Goal: Understand process/instructions: Learn how to perform a task or action

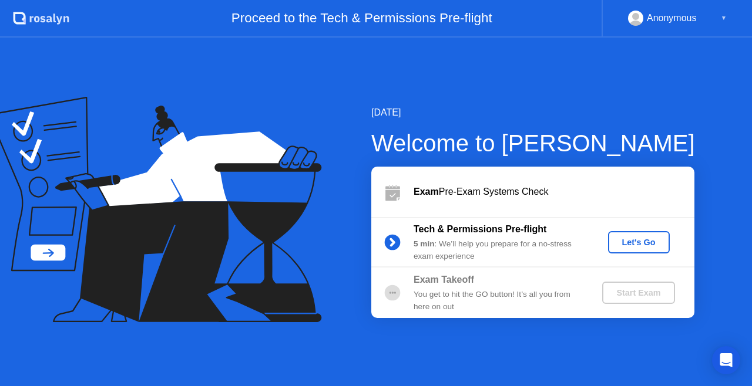
click at [639, 242] on div "Let's Go" at bounding box center [639, 242] width 52 height 9
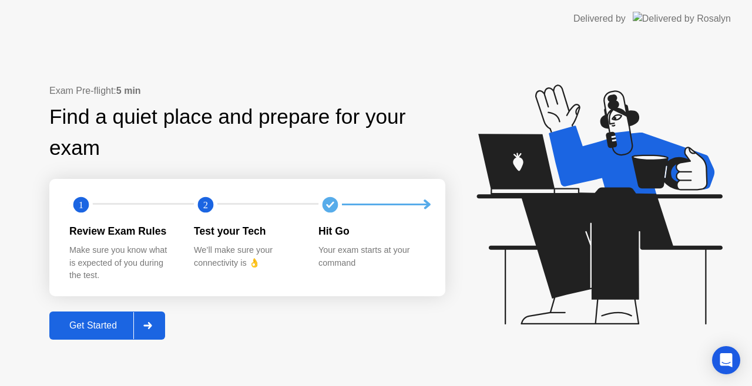
click at [90, 324] on div "Get Started" at bounding box center [93, 326] width 80 height 11
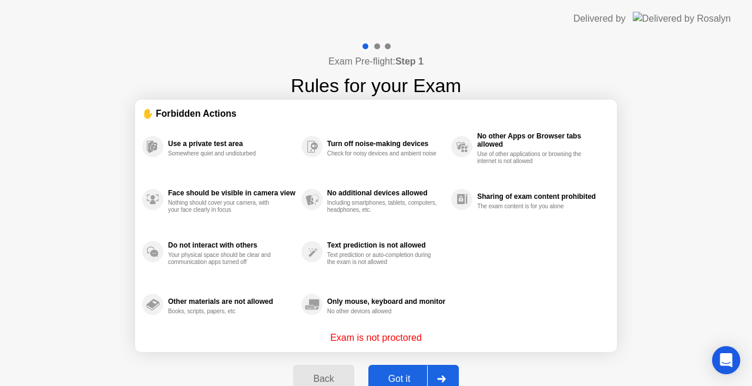
click at [399, 375] on div "Got it" at bounding box center [399, 379] width 55 height 11
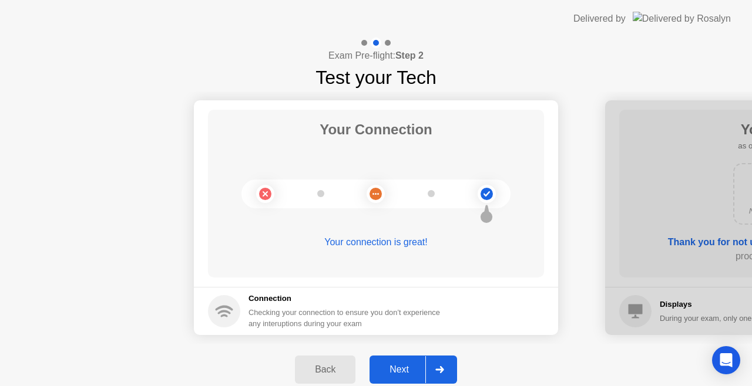
click at [398, 366] on div "Next" at bounding box center [399, 370] width 52 height 11
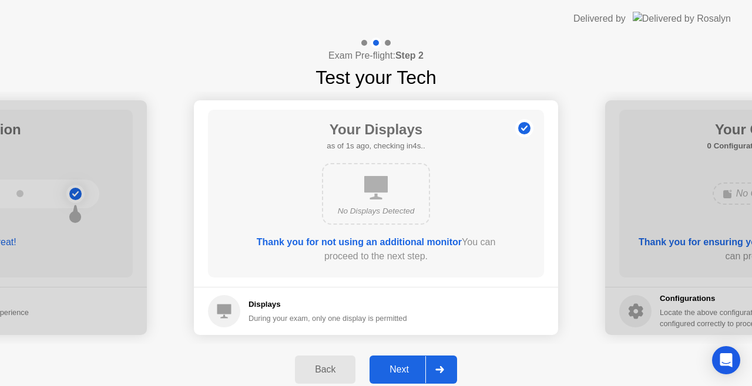
click at [401, 368] on div "Next" at bounding box center [399, 370] width 52 height 11
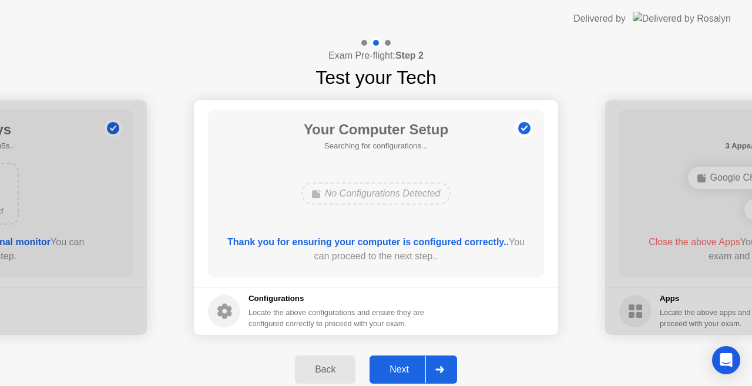
click at [401, 368] on div "Next" at bounding box center [399, 370] width 52 height 11
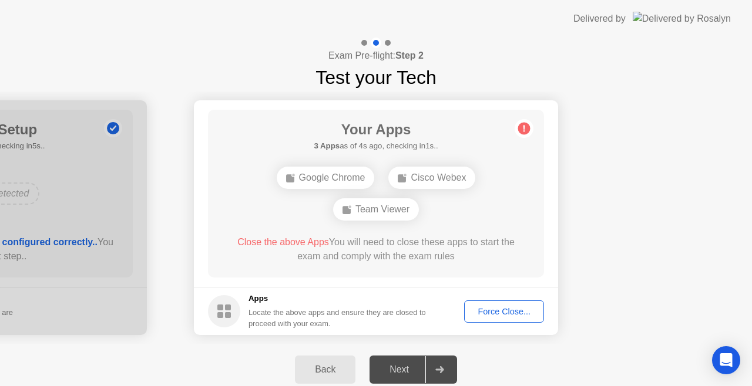
click at [509, 314] on div "Force Close..." at bounding box center [504, 311] width 72 height 9
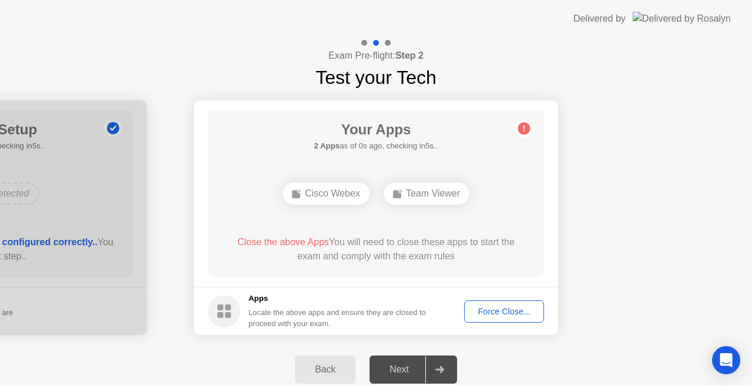
click at [496, 311] on div "Force Close..." at bounding box center [504, 311] width 72 height 9
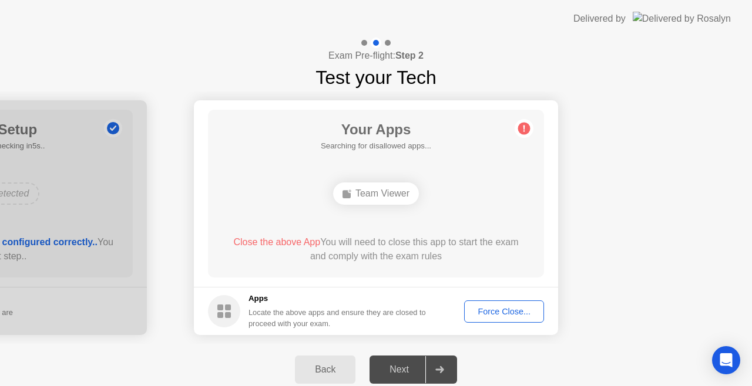
click at [503, 309] on div "Force Close..." at bounding box center [504, 311] width 72 height 9
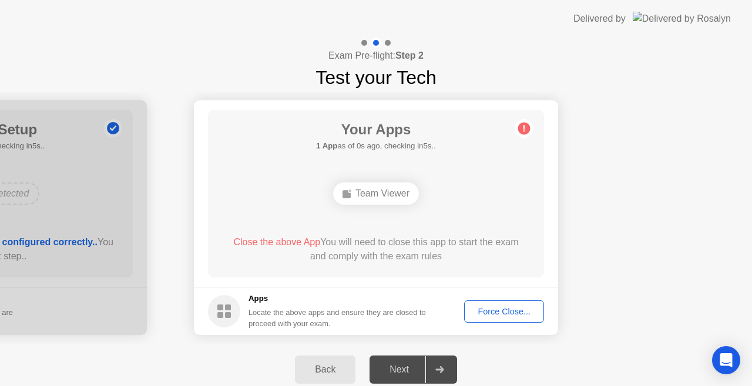
click at [492, 312] on div "Force Close..." at bounding box center [504, 311] width 72 height 9
